Goal: Entertainment & Leisure: Browse casually

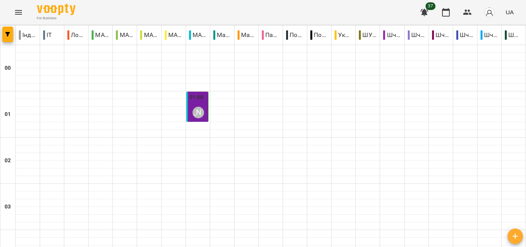
scroll to position [767, 0]
click at [20, 15] on icon "Menu" at bounding box center [18, 12] width 9 height 9
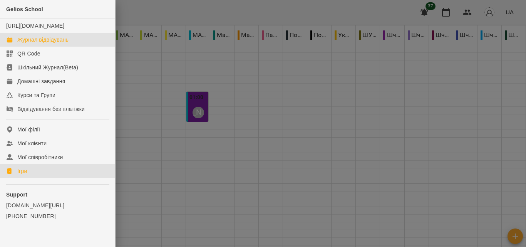
click at [38, 178] on link "Ігри" at bounding box center [57, 171] width 115 height 14
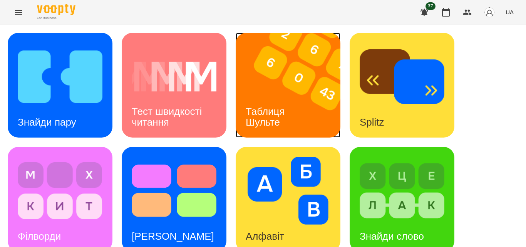
click at [295, 85] on img at bounding box center [293, 85] width 114 height 105
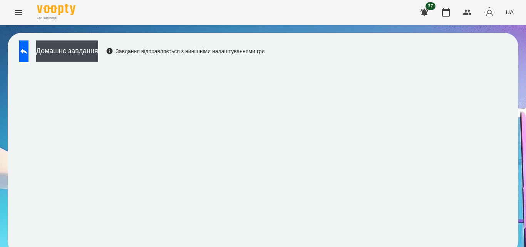
scroll to position [8, 0]
click at [28, 47] on icon at bounding box center [23, 51] width 9 height 9
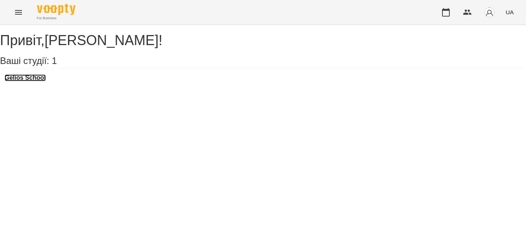
click at [42, 81] on h3 "Gelios School" at bounding box center [25, 77] width 41 height 7
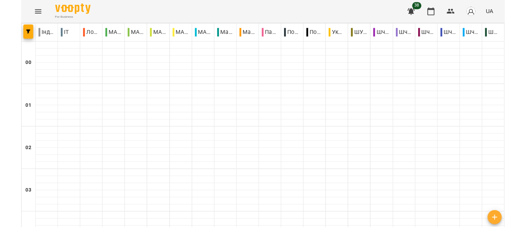
scroll to position [850, 0]
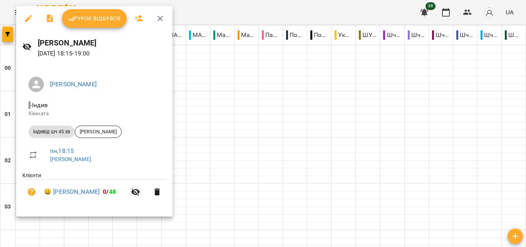
click at [160, 19] on icon "button" at bounding box center [159, 18] width 5 height 5
click at [159, 17] on div "For Business 38 UA" at bounding box center [263, 12] width 526 height 25
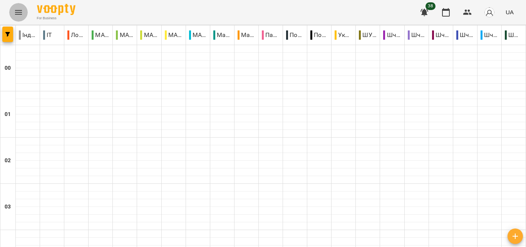
click at [18, 12] on icon "Menu" at bounding box center [18, 12] width 7 height 5
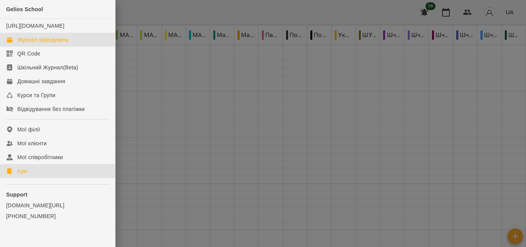
click at [25, 174] on link "Ігри" at bounding box center [57, 171] width 115 height 14
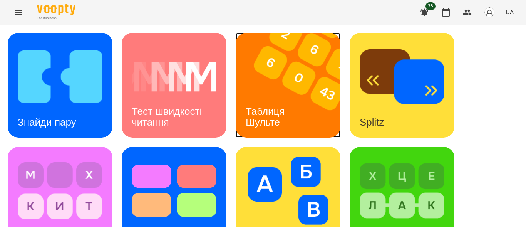
click at [257, 71] on img at bounding box center [293, 85] width 114 height 105
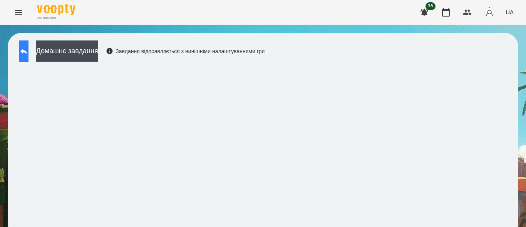
click at [28, 52] on icon at bounding box center [23, 51] width 9 height 9
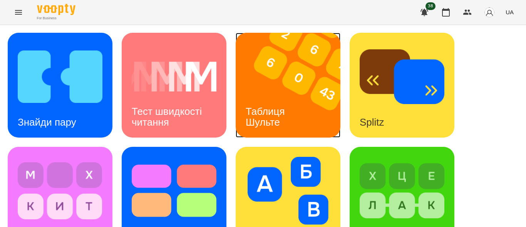
click at [287, 77] on img at bounding box center [293, 85] width 114 height 105
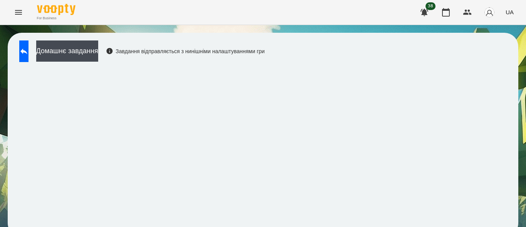
scroll to position [10, 0]
click at [28, 47] on icon at bounding box center [23, 51] width 9 height 9
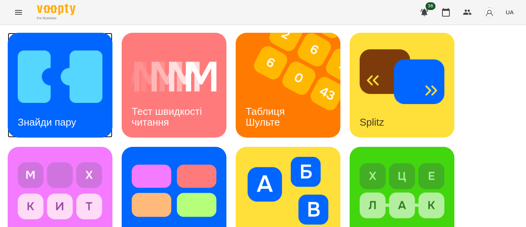
click at [79, 91] on img at bounding box center [60, 77] width 85 height 68
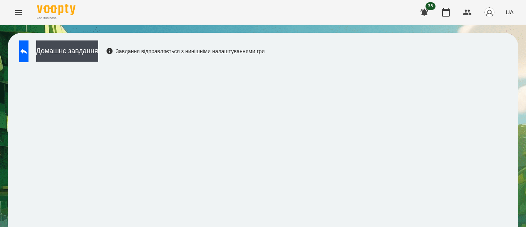
scroll to position [10, 0]
click at [18, 13] on icon "Menu" at bounding box center [18, 12] width 9 height 9
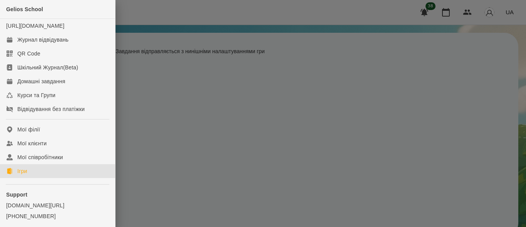
click at [31, 178] on link "Ігри" at bounding box center [57, 171] width 115 height 14
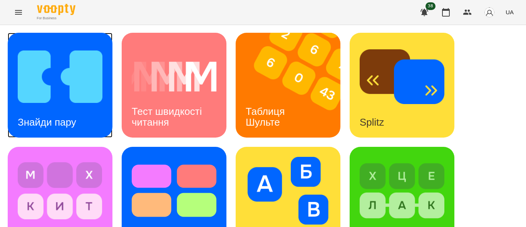
click at [83, 73] on img at bounding box center [60, 77] width 85 height 68
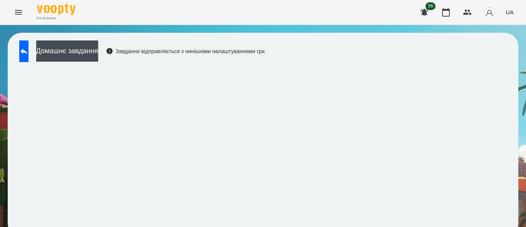
scroll to position [10, 0]
click at [17, 11] on icon "Menu" at bounding box center [18, 12] width 7 height 5
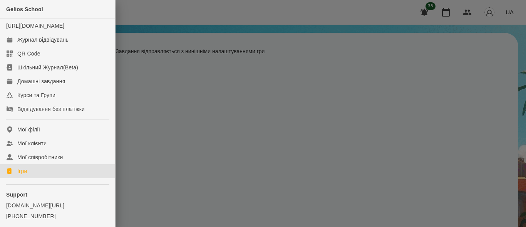
click at [22, 175] on div "Ігри" at bounding box center [22, 171] width 10 height 8
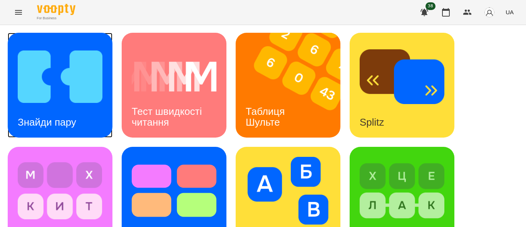
click at [55, 107] on div "Знайди пару" at bounding box center [47, 122] width 79 height 30
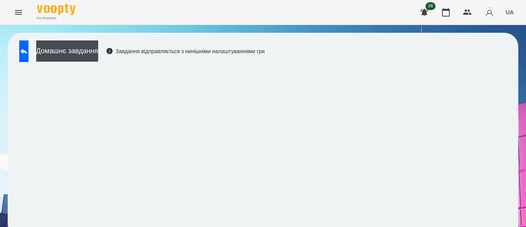
scroll to position [10, 0]
click at [17, 16] on icon "Menu" at bounding box center [18, 12] width 9 height 9
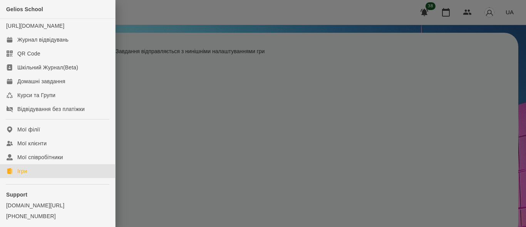
click at [27, 175] on div "Ігри" at bounding box center [22, 171] width 10 height 8
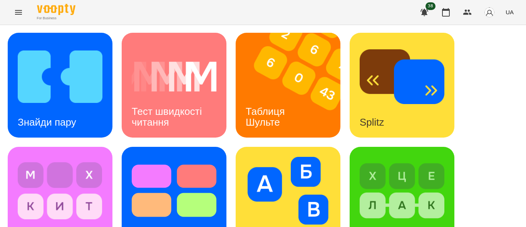
scroll to position [284, 0]
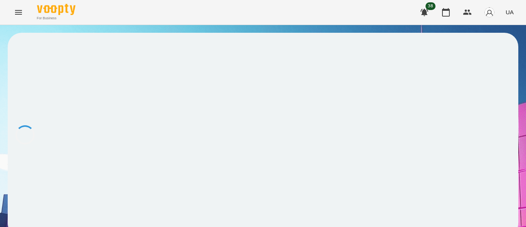
scroll to position [1, 0]
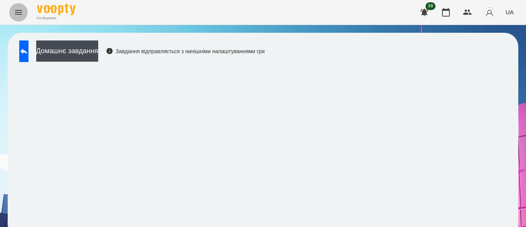
click at [18, 11] on icon "Menu" at bounding box center [18, 12] width 7 height 5
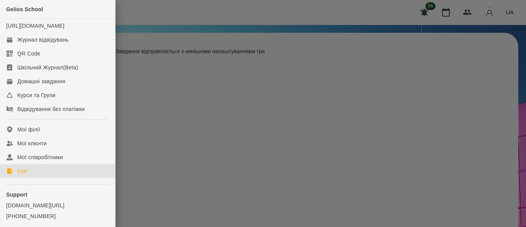
click at [27, 175] on div "Ігри" at bounding box center [22, 171] width 10 height 8
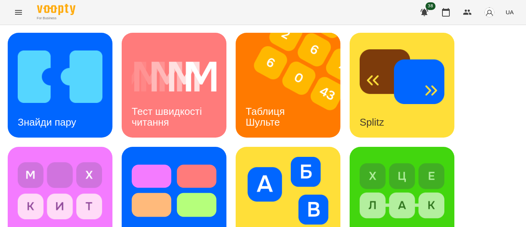
scroll to position [263, 0]
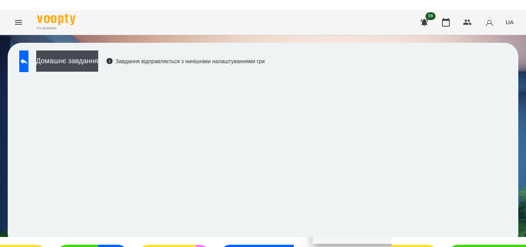
scroll to position [10, 0]
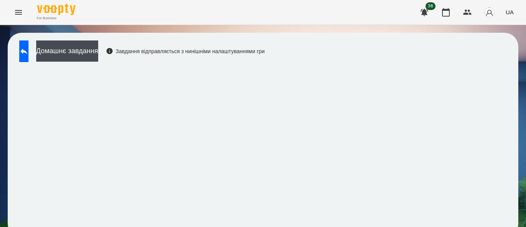
click at [505, 140] on div "Домашнє завдання Завдання відправляється з нинішніми налаштуваннями гри" at bounding box center [263, 135] width 511 height 204
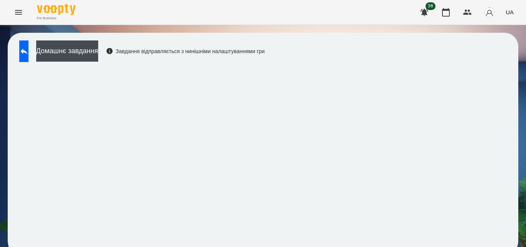
scroll to position [8, 0]
click at [20, 13] on icon "Menu" at bounding box center [18, 12] width 9 height 9
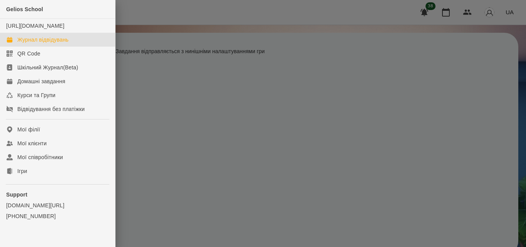
click at [51, 44] on div "Журнал відвідувань" at bounding box center [42, 40] width 51 height 8
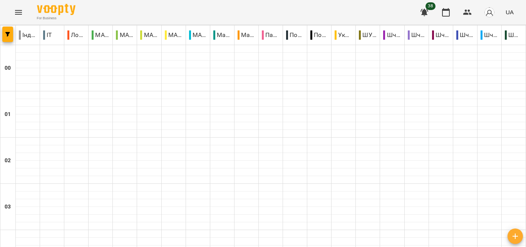
scroll to position [958, 0]
click at [6, 35] on icon "button" at bounding box center [7, 34] width 5 height 5
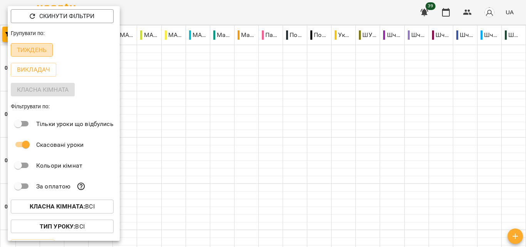
click at [35, 49] on p "Тиждень" at bounding box center [32, 49] width 30 height 9
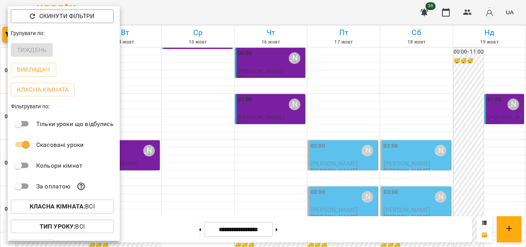
click at [172, 164] on div at bounding box center [263, 123] width 526 height 247
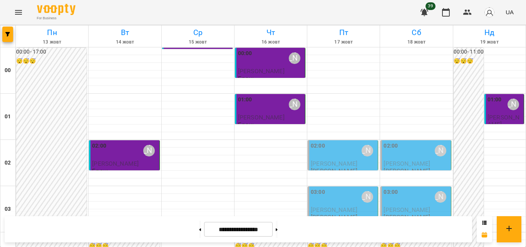
scroll to position [0, 0]
click at [8, 42] on button "button" at bounding box center [7, 34] width 11 height 15
click at [9, 35] on icon "button" at bounding box center [7, 34] width 5 height 5
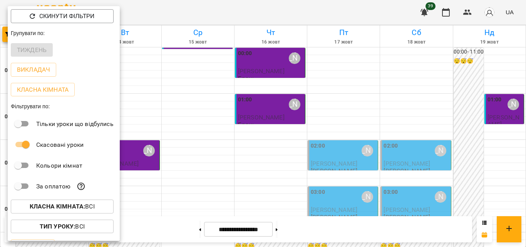
click at [164, 87] on div at bounding box center [263, 123] width 526 height 247
